Goal: Information Seeking & Learning: Learn about a topic

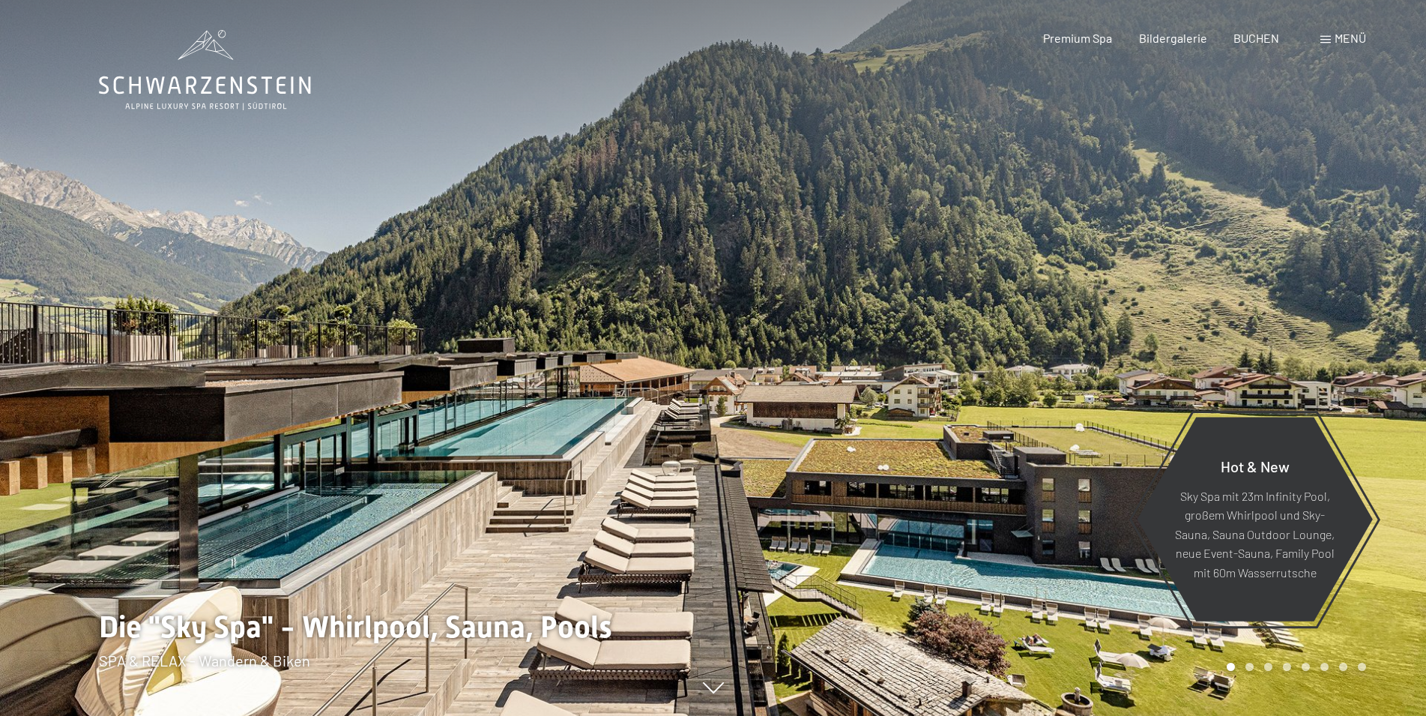
click at [1358, 40] on span "Menü" at bounding box center [1349, 38] width 31 height 14
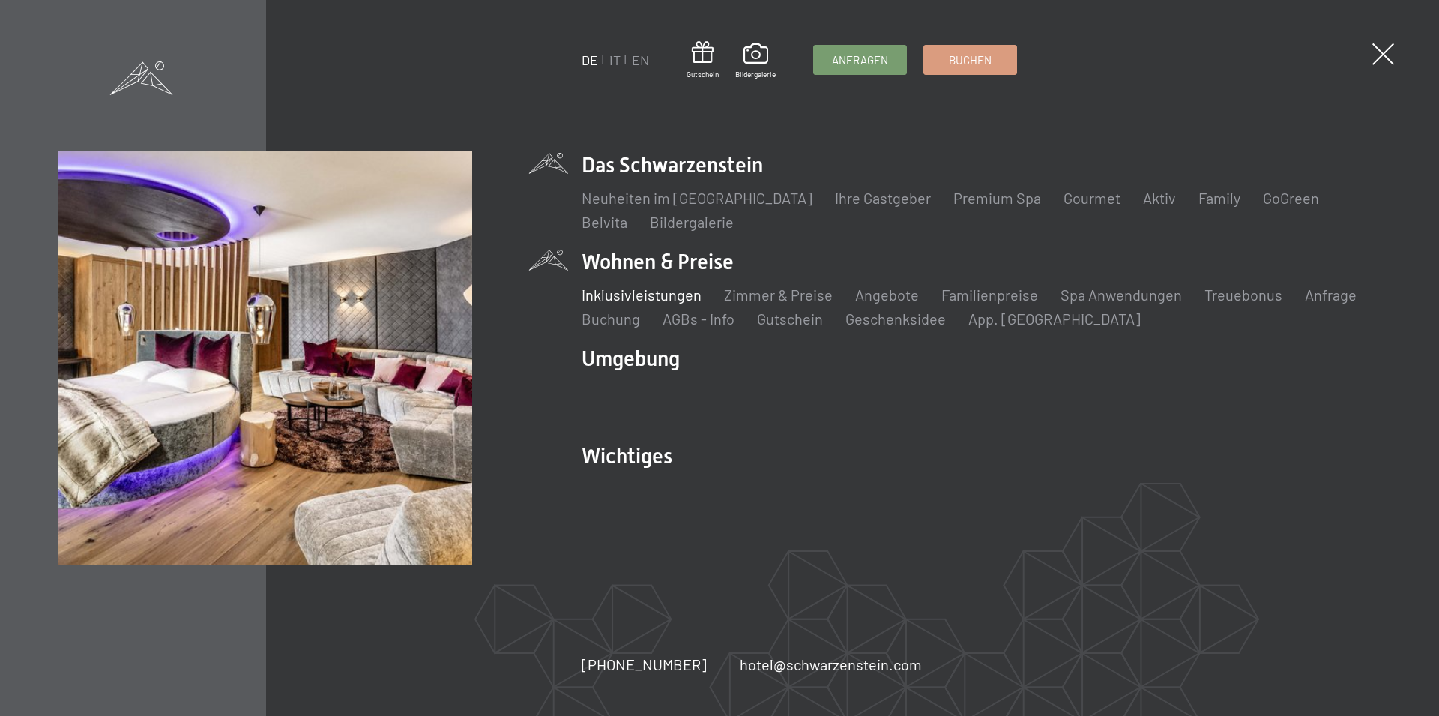
click at [661, 296] on link "Inklusivleistungen" at bounding box center [641, 294] width 120 height 18
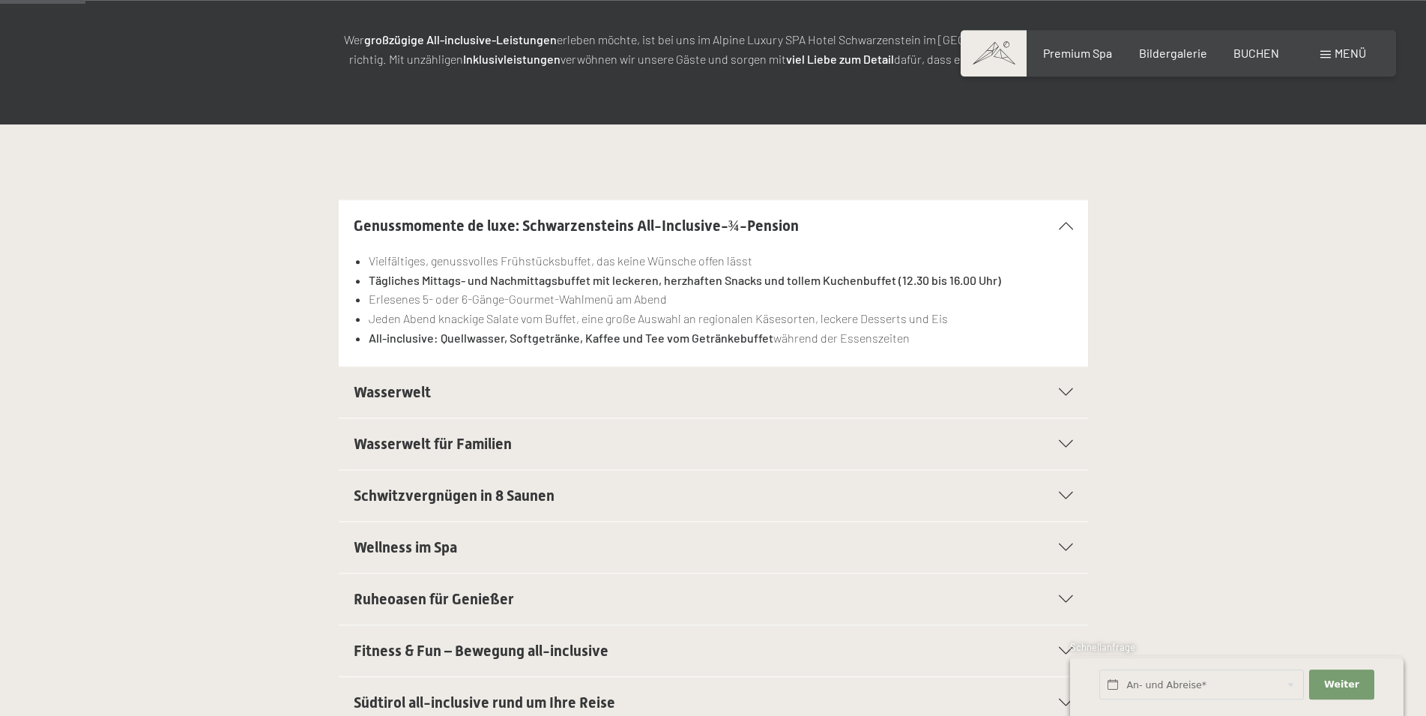
scroll to position [306, 0]
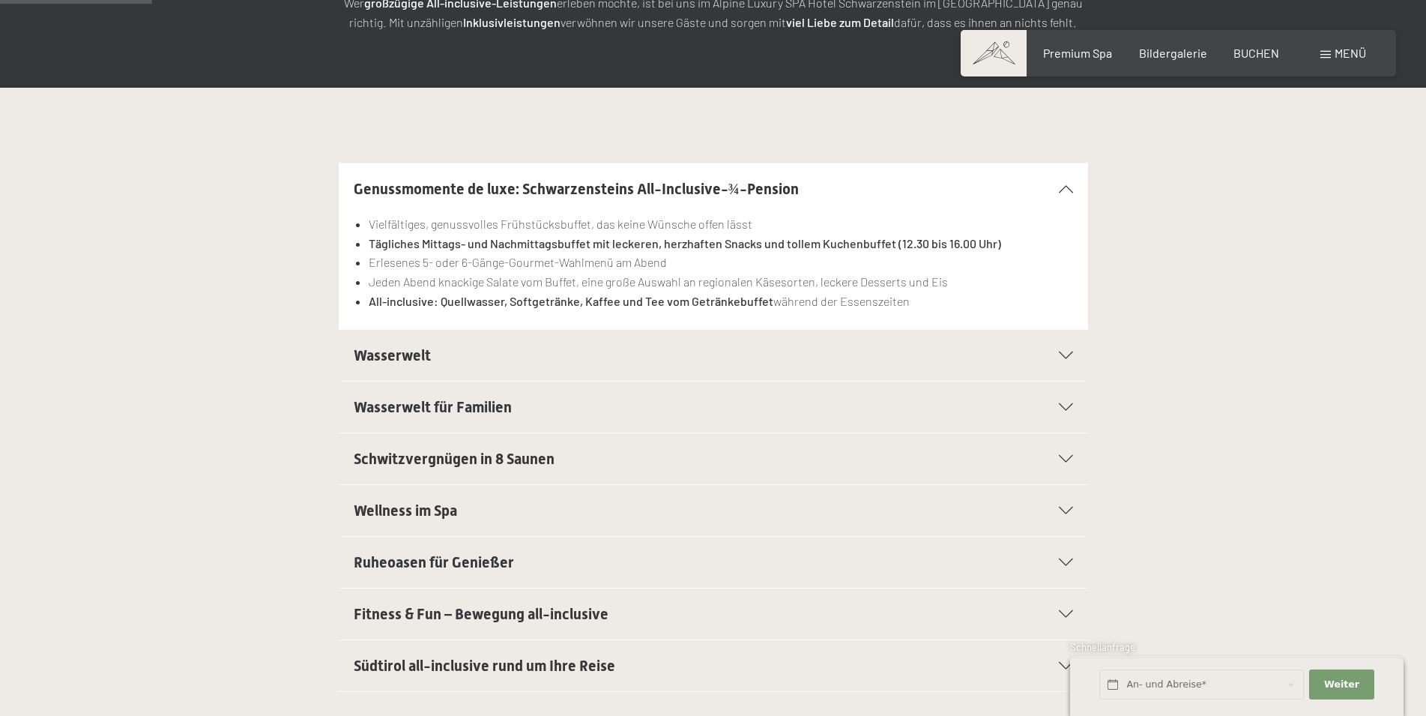
click at [390, 354] on span "Wasserwelt" at bounding box center [392, 355] width 77 height 18
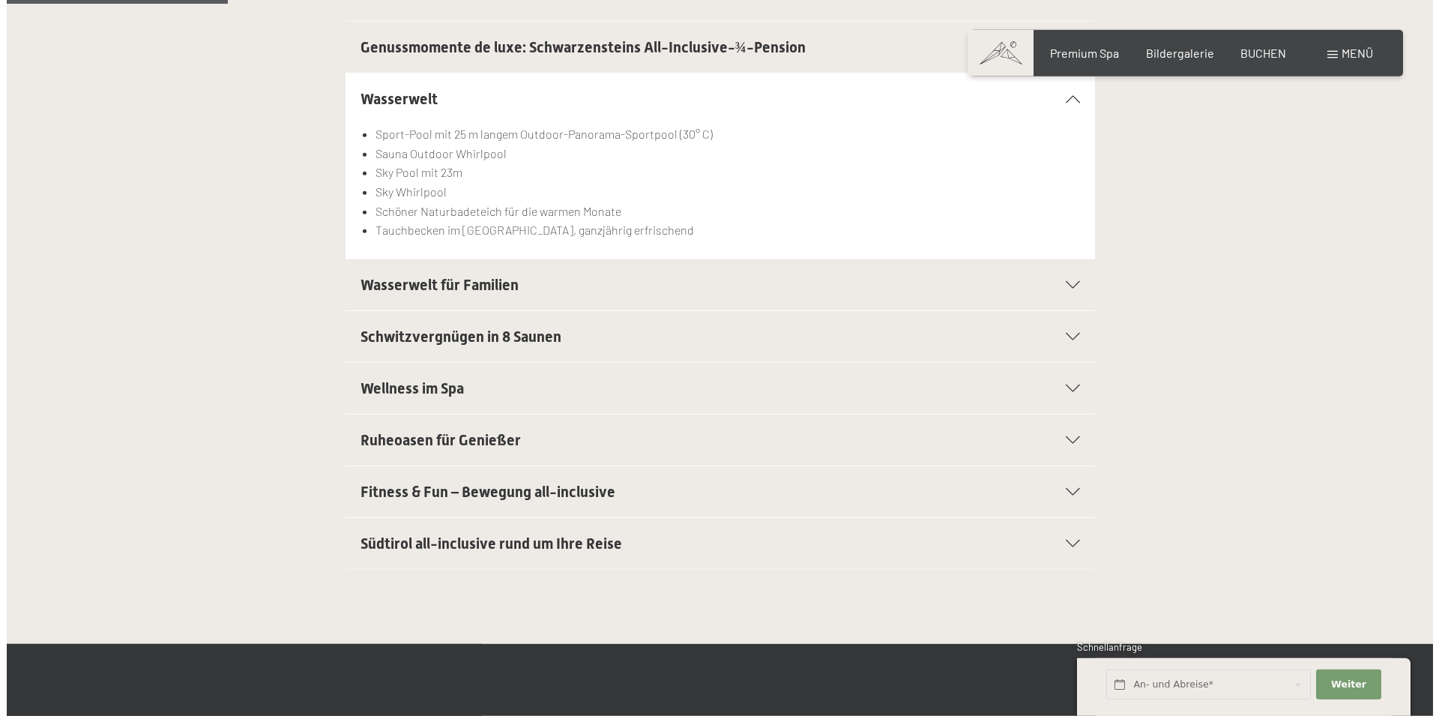
scroll to position [459, 0]
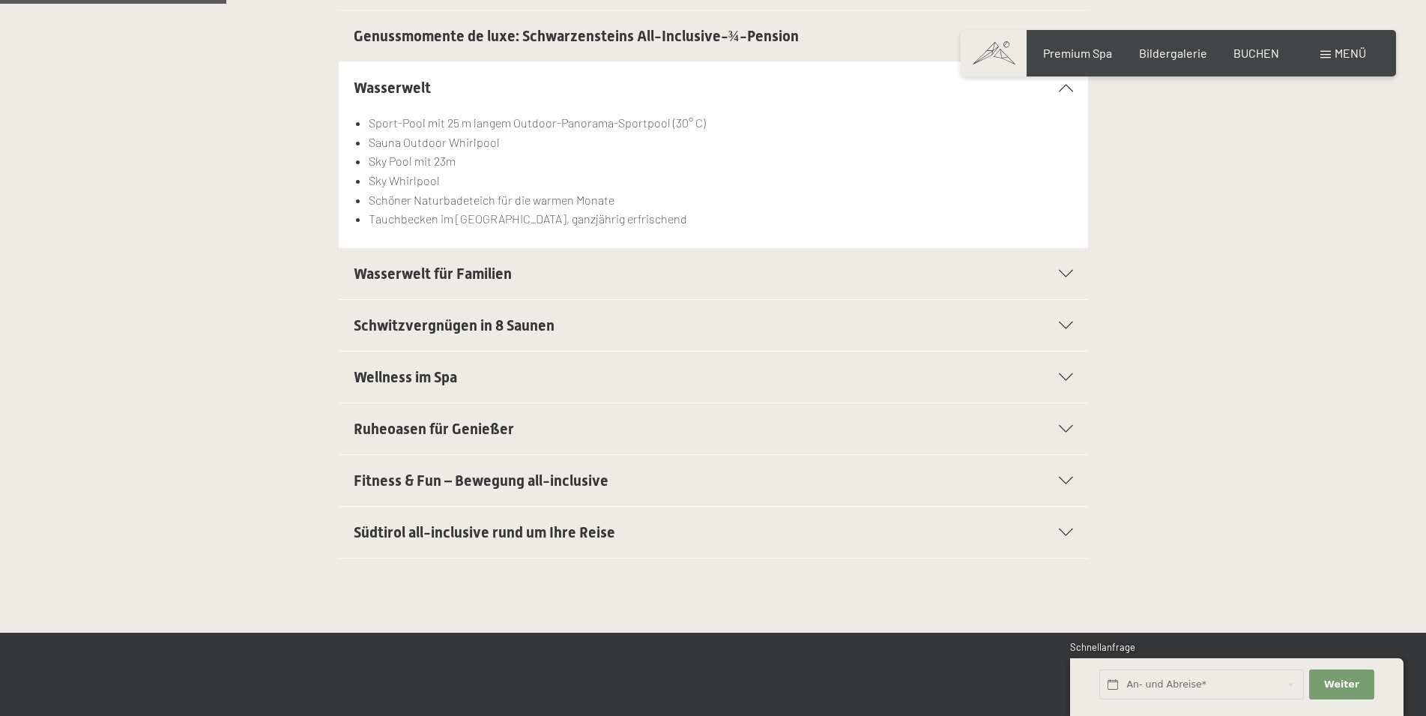
click at [1324, 58] on span at bounding box center [1325, 54] width 10 height 7
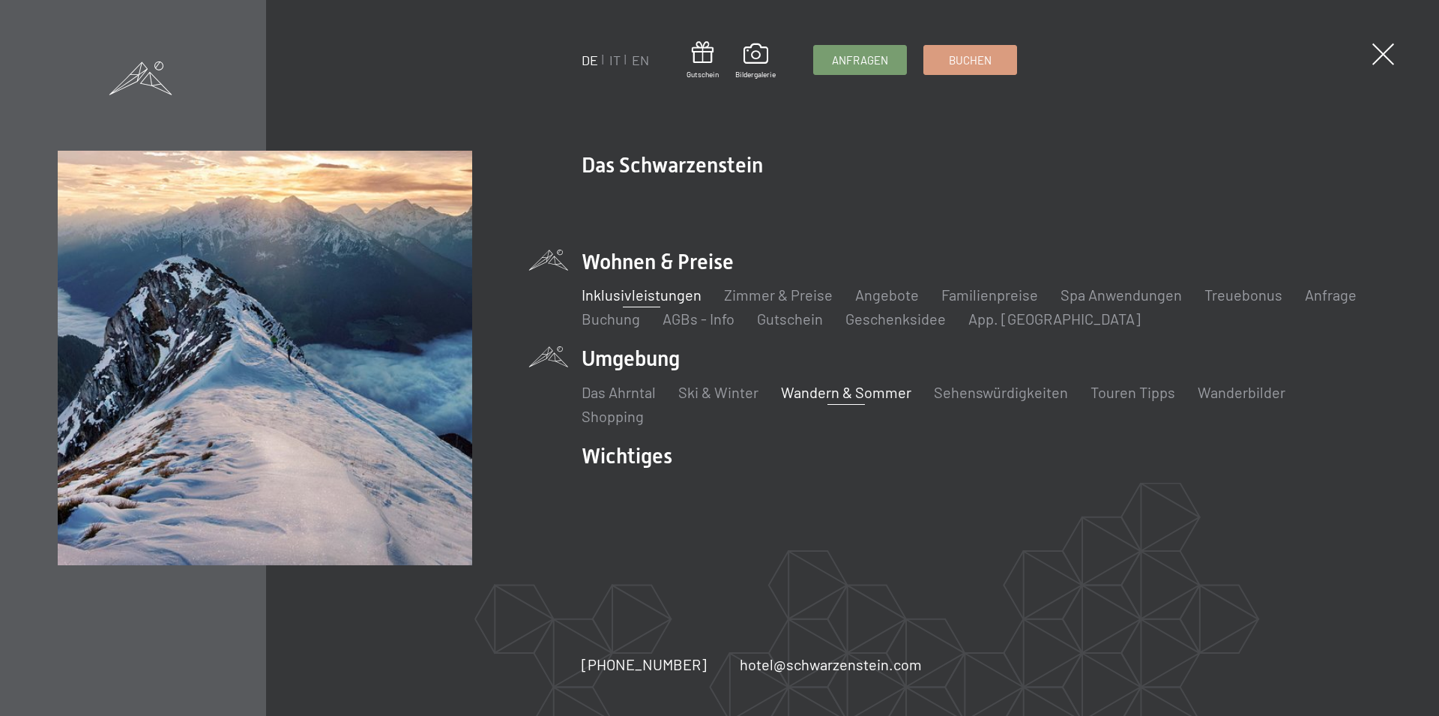
click at [855, 391] on link "Wandern & Sommer" at bounding box center [846, 392] width 130 height 18
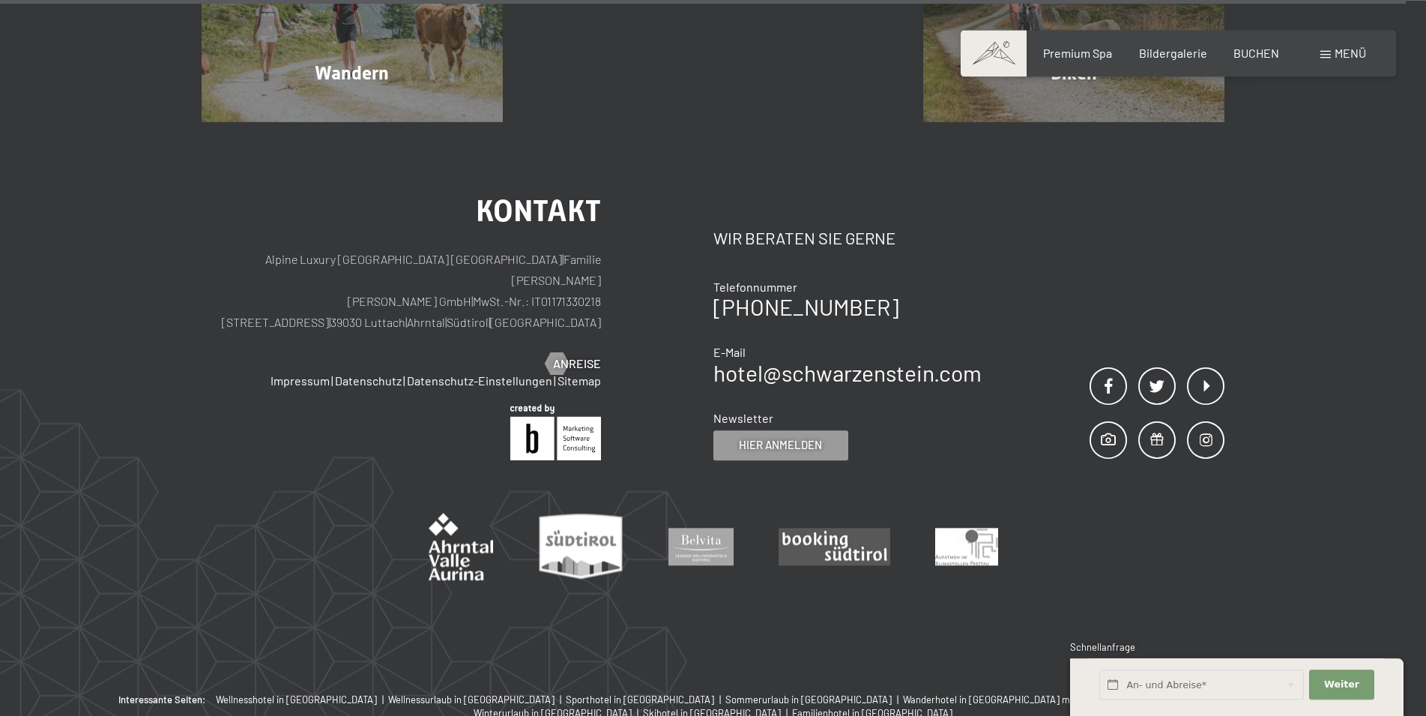
scroll to position [8286, 0]
